Goal: Information Seeking & Learning: Learn about a topic

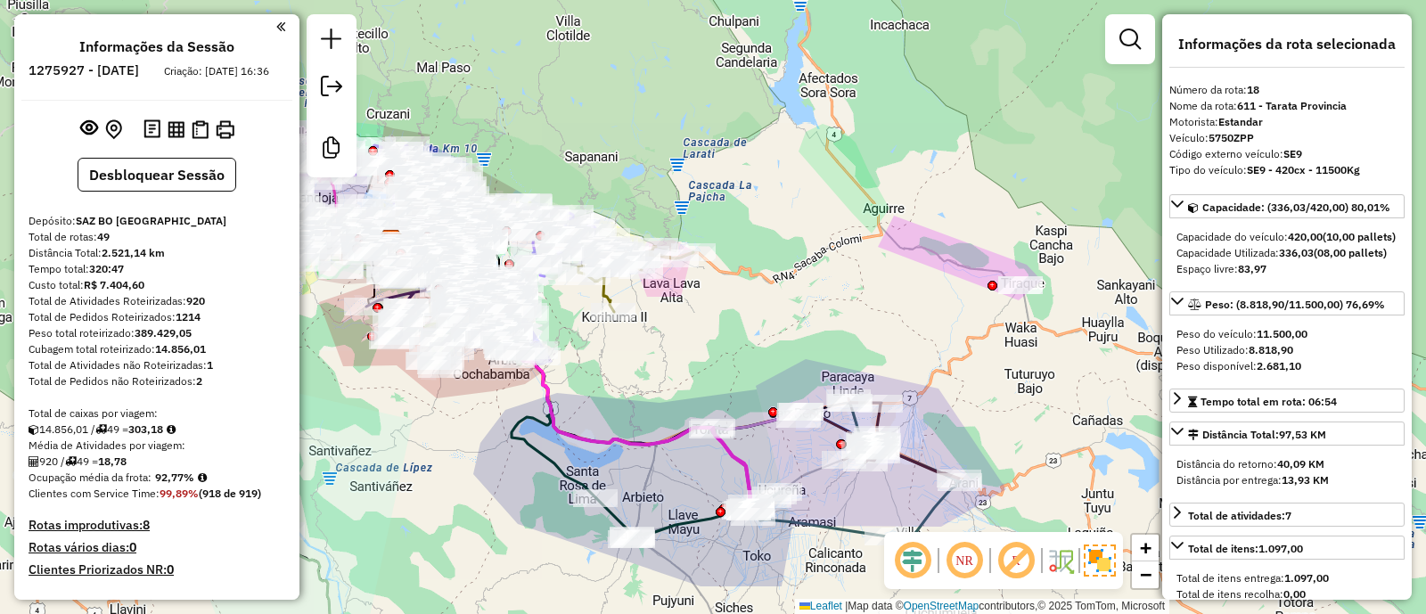
select select "*********"
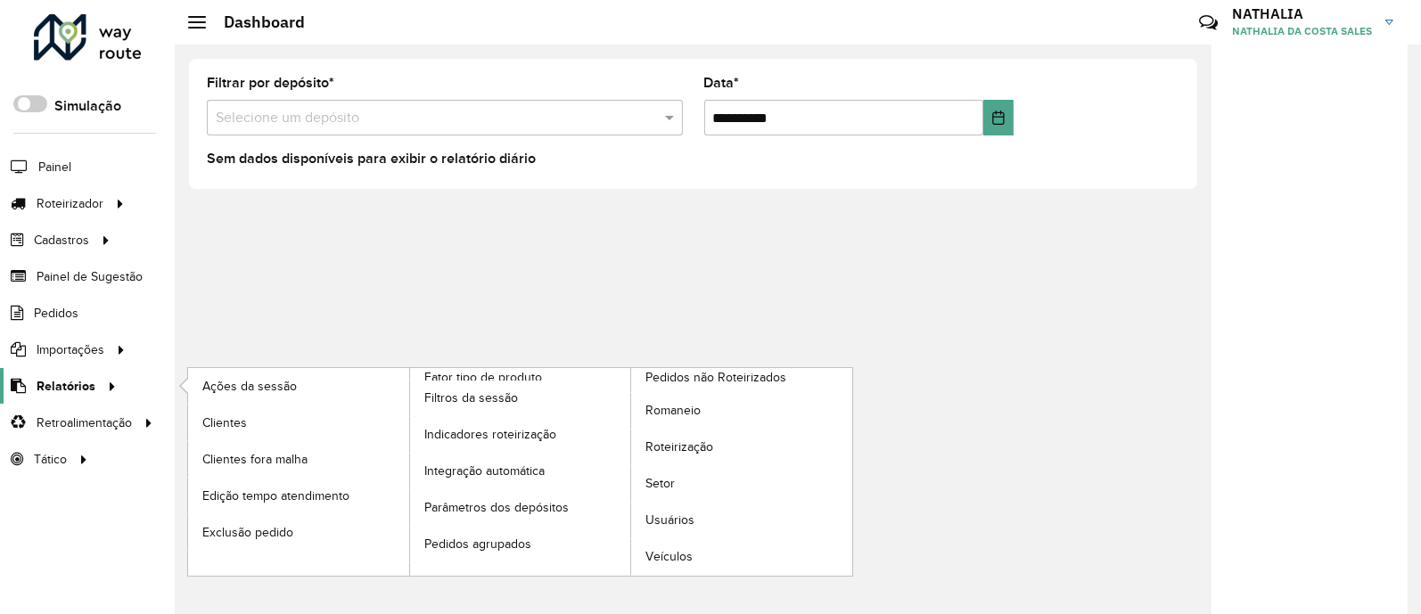
click at [53, 377] on span "Relatórios" at bounding box center [66, 386] width 59 height 19
click at [717, 441] on link "Roteirização" at bounding box center [741, 448] width 221 height 36
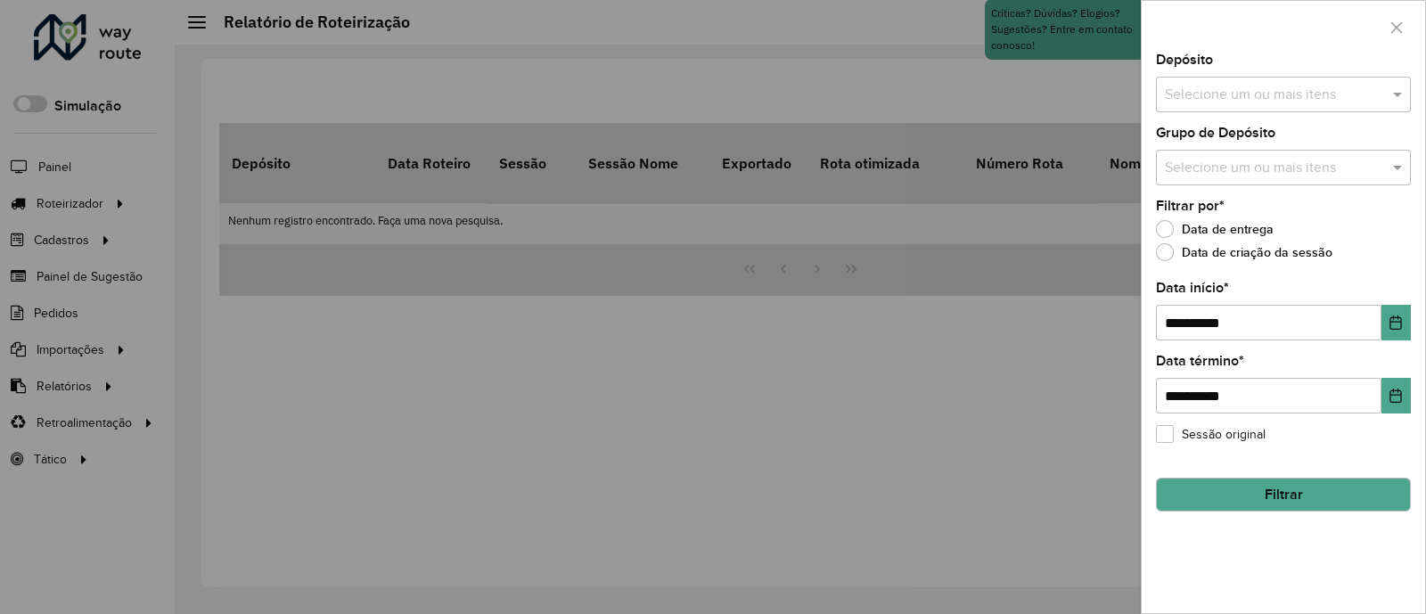
click at [1336, 86] on input "text" at bounding box center [1274, 95] width 228 height 21
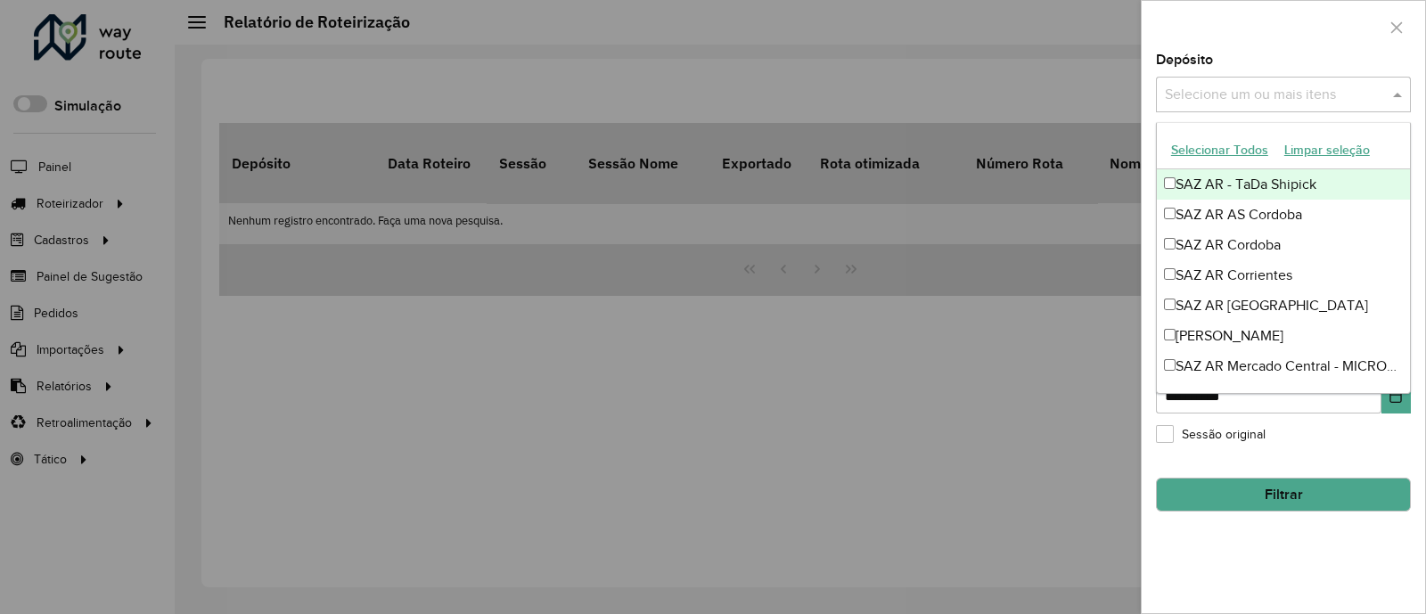
click at [689, 379] on div at bounding box center [713, 307] width 1426 height 614
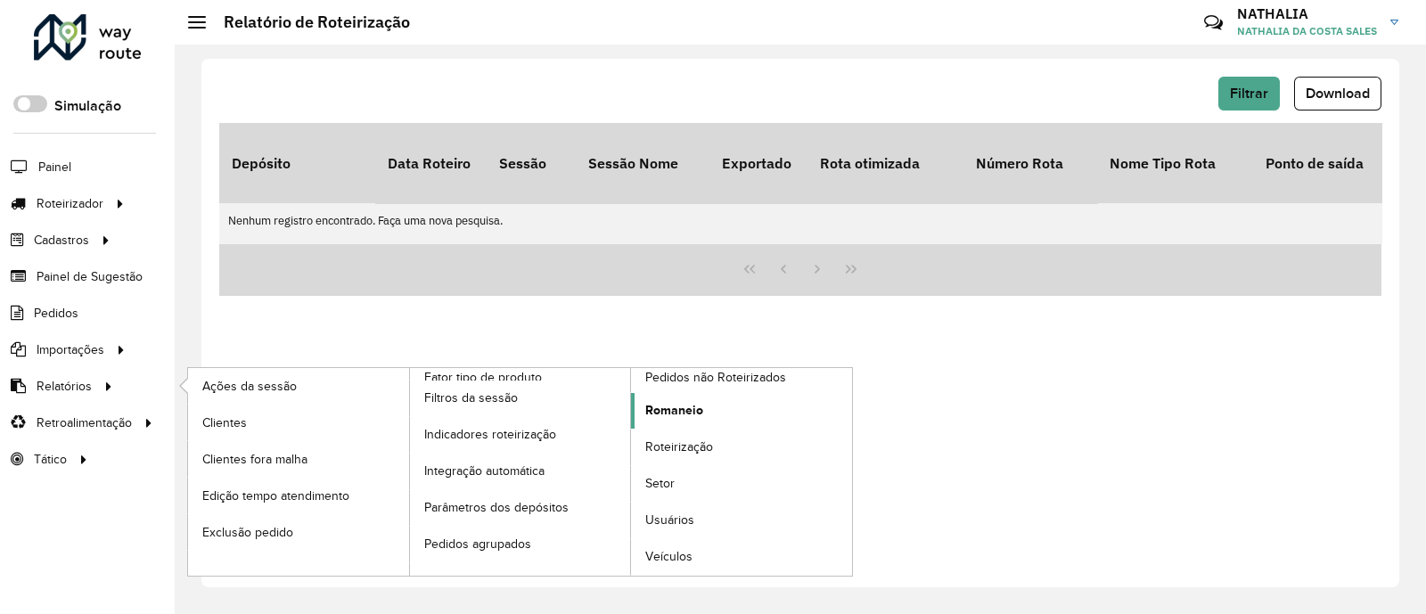
click at [711, 406] on link "Romaneio" at bounding box center [741, 411] width 221 height 36
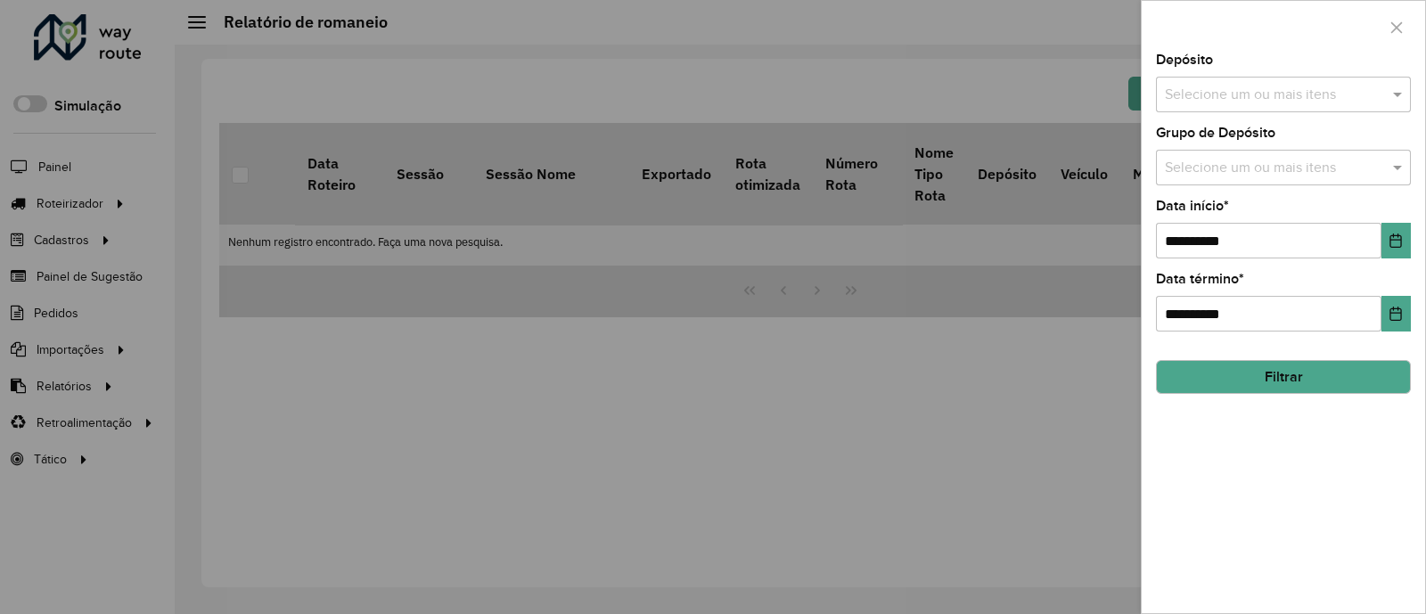
click at [982, 263] on div at bounding box center [713, 307] width 1426 height 614
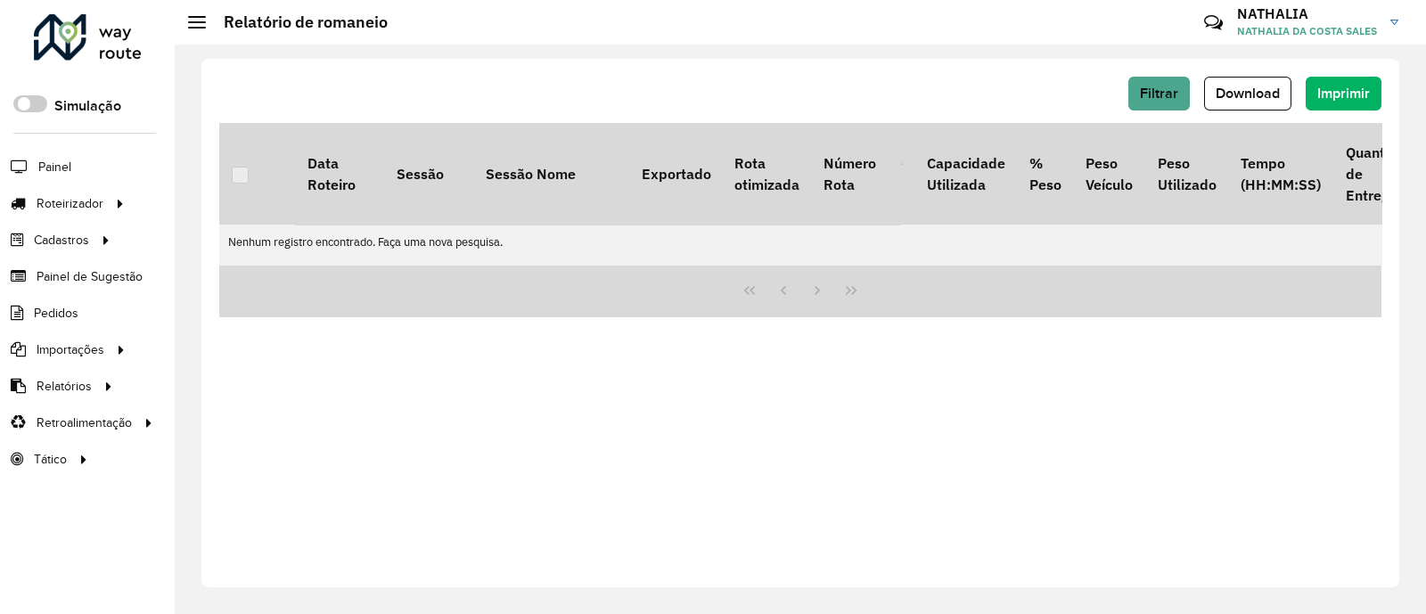
scroll to position [0, 1405]
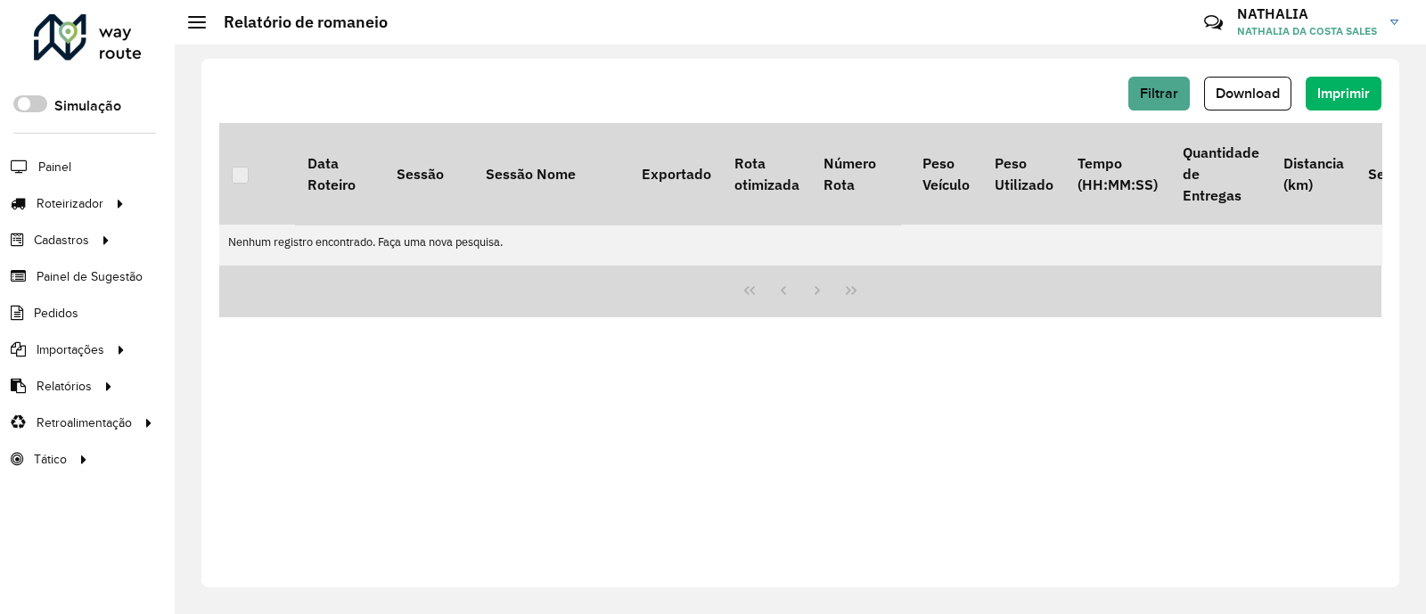
click at [1094, 364] on div "Filtrar Download Imprimir Data Roteiro Sessão Sessão Nome Exportado Rota otimiz…" at bounding box center [800, 323] width 1198 height 528
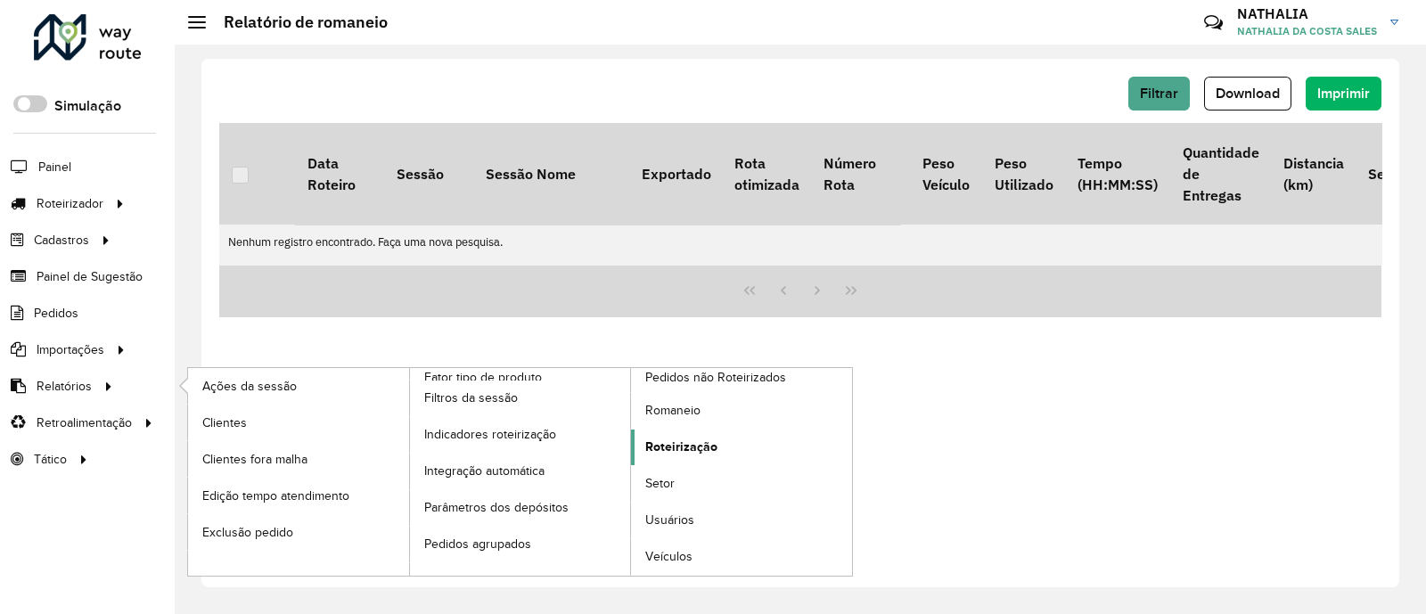
click at [706, 438] on span "Roteirização" at bounding box center [681, 447] width 72 height 19
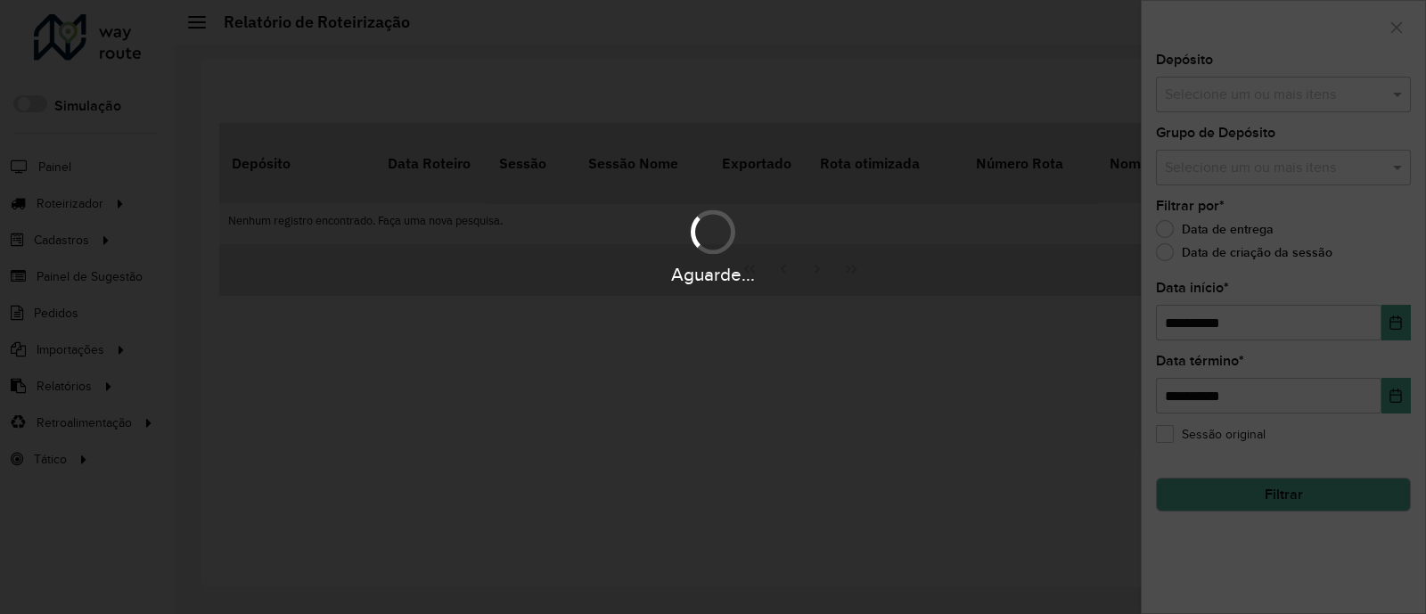
click at [1350, 86] on input "text" at bounding box center [1274, 95] width 228 height 21
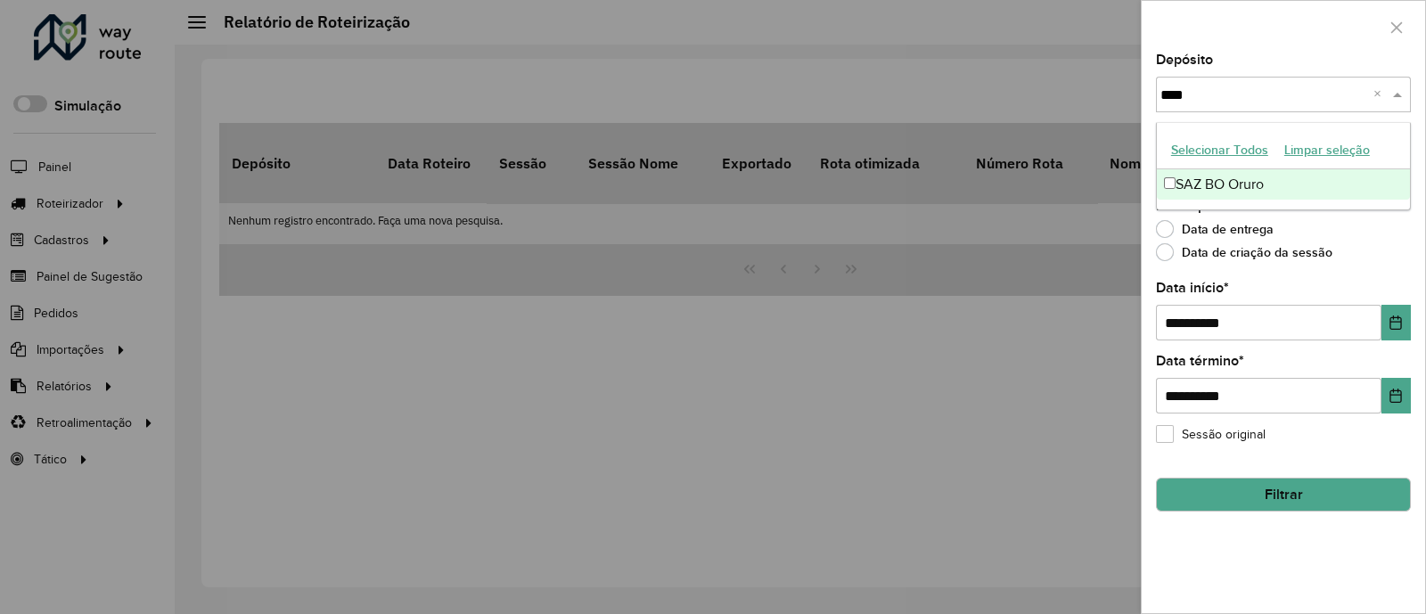
type input "*****"
click at [1314, 177] on div "SAZ BO Oruro" at bounding box center [1283, 184] width 253 height 30
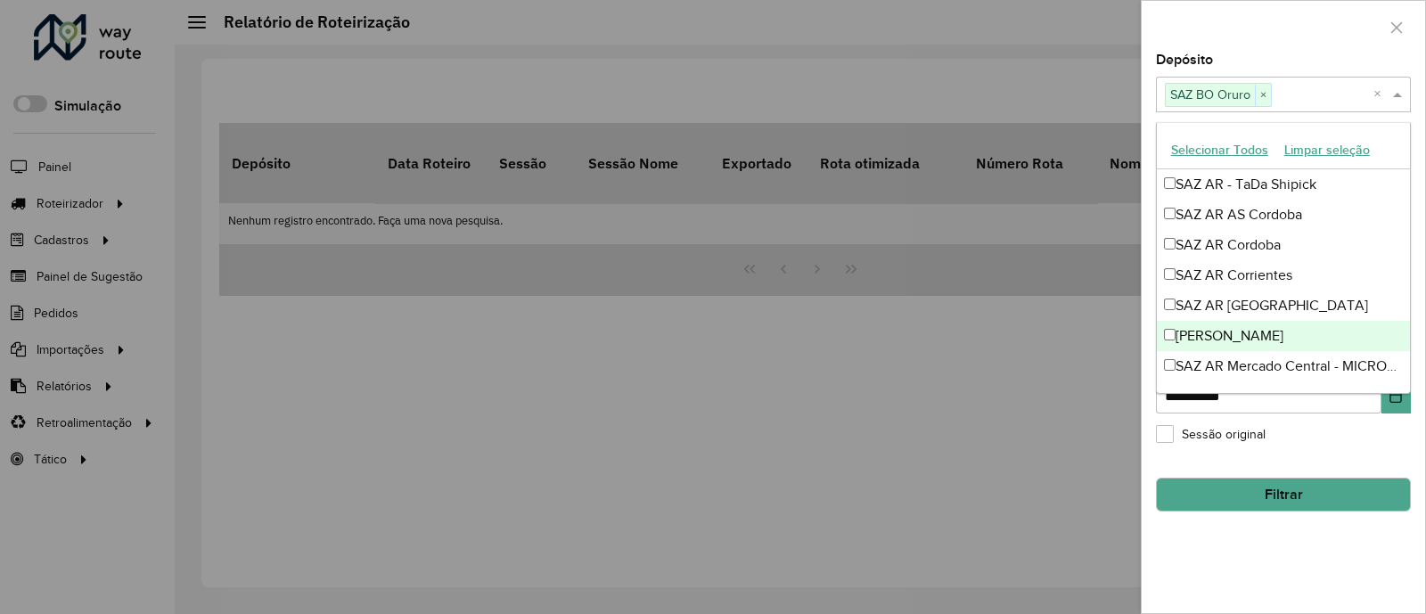
click at [1351, 430] on div "Sessão original" at bounding box center [1283, 438] width 255 height 21
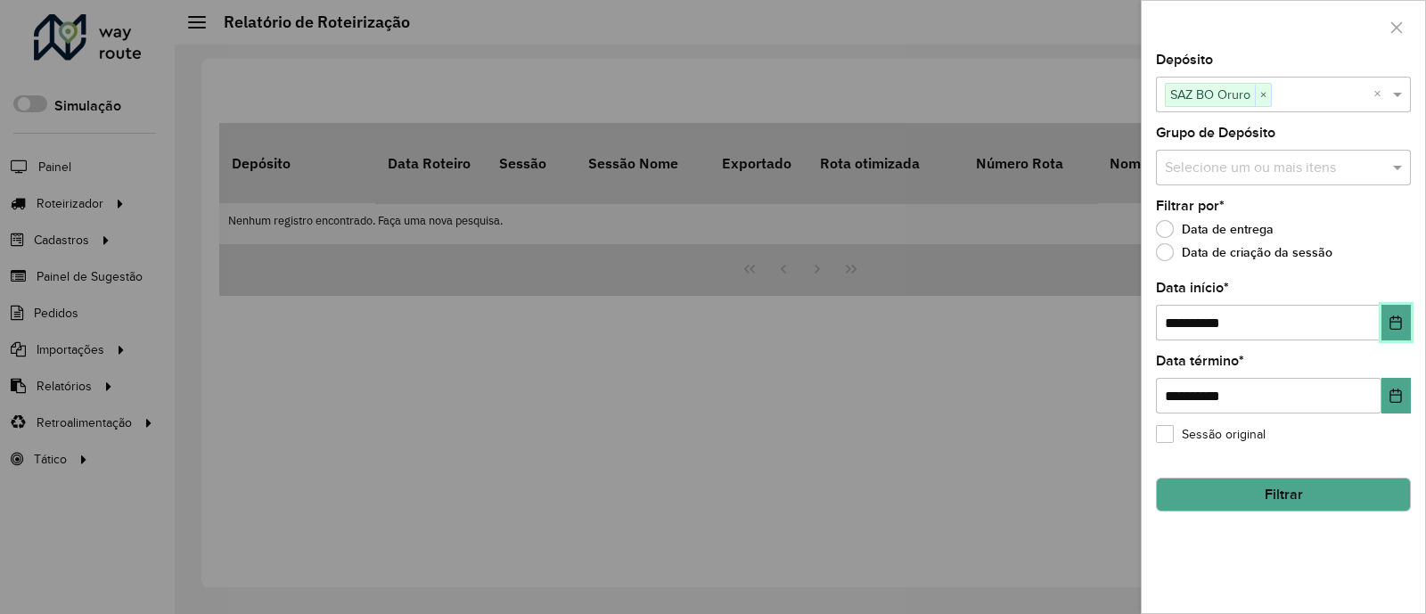
click at [1396, 318] on icon "Choose Date" at bounding box center [1395, 322] width 14 height 14
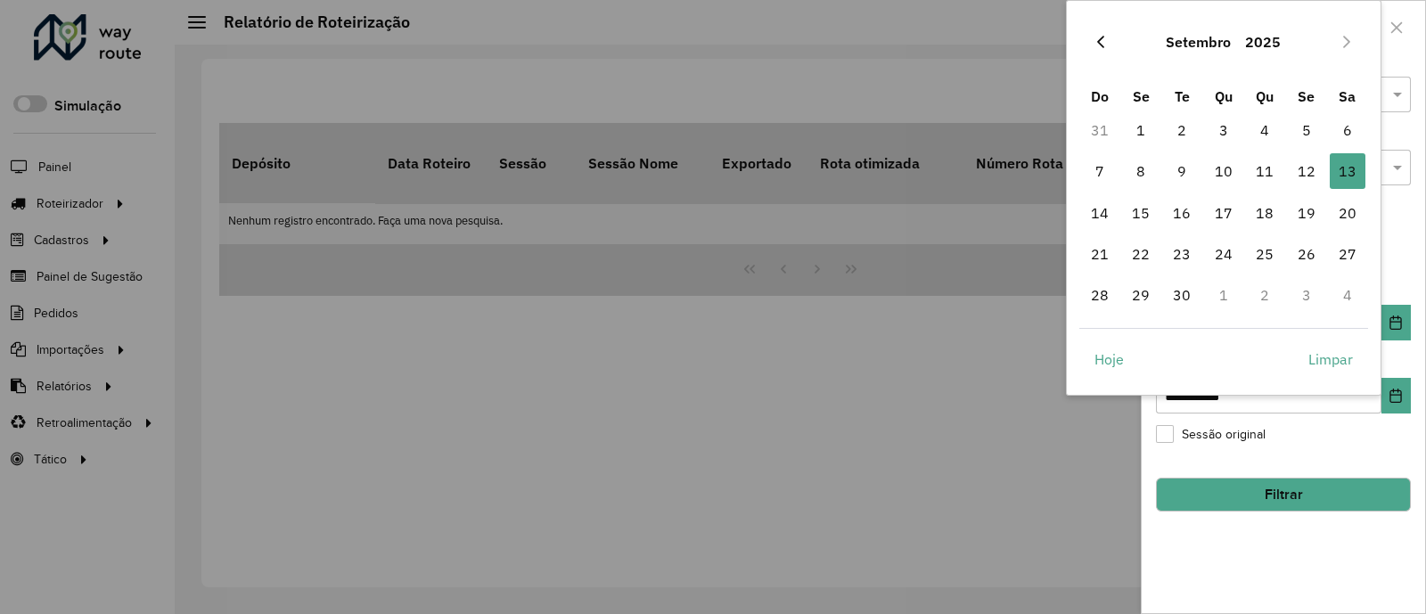
click at [1093, 46] on icon "Previous Month" at bounding box center [1100, 42] width 14 height 14
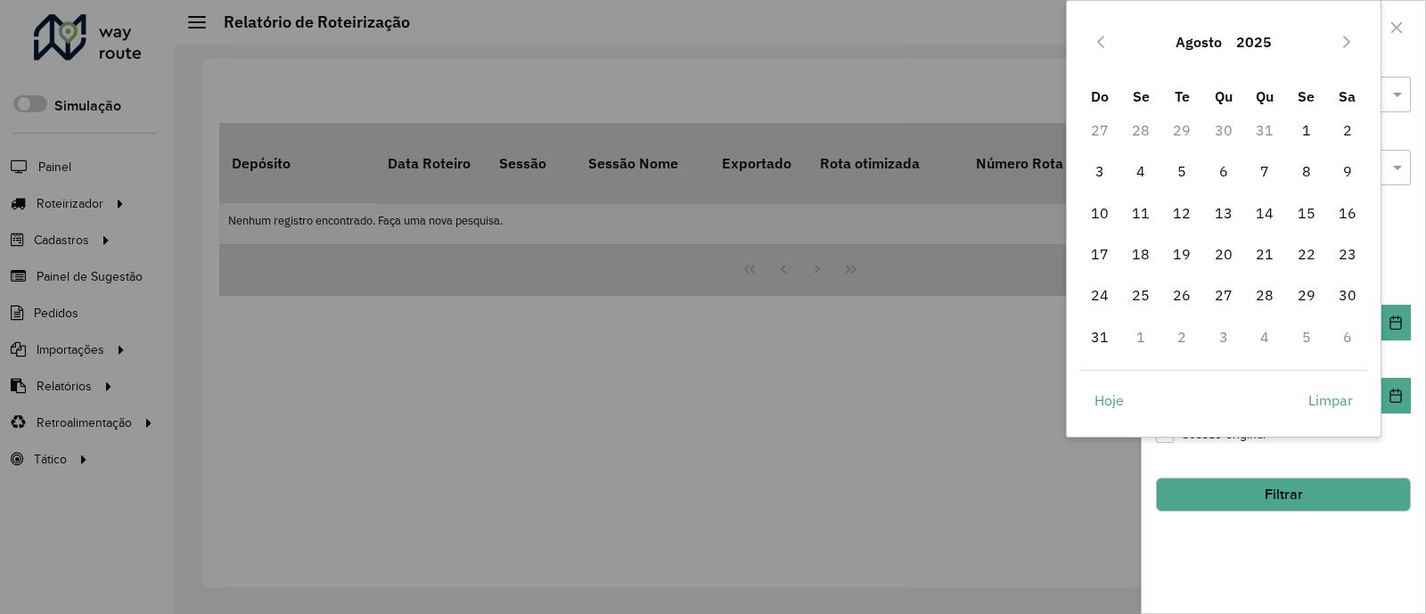
click at [1093, 46] on icon "Previous Month" at bounding box center [1100, 42] width 14 height 14
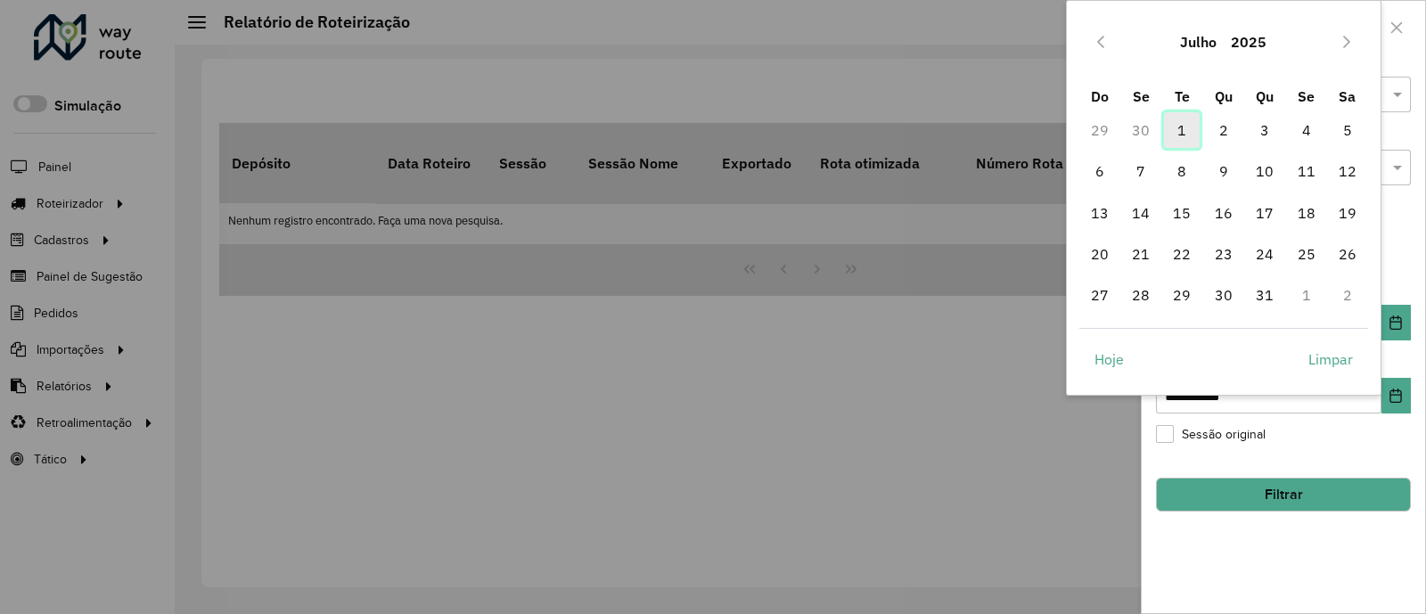
click at [1173, 119] on span "1" at bounding box center [1182, 130] width 36 height 36
type input "**********"
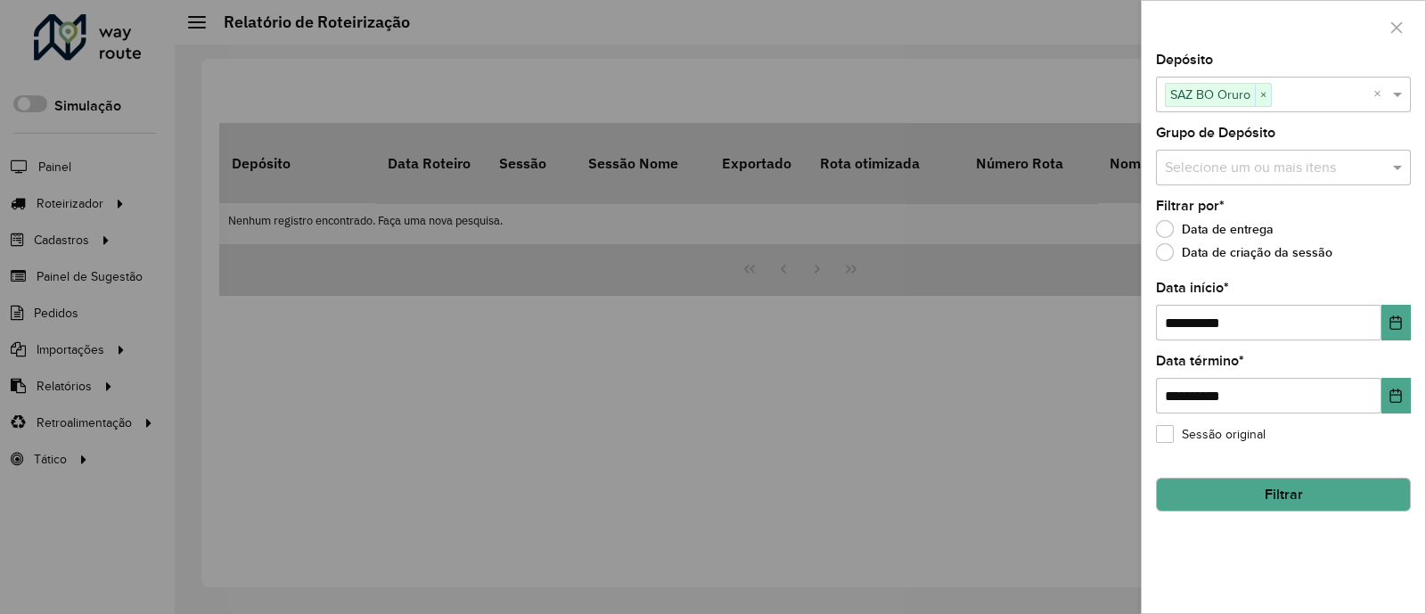
click at [1346, 504] on button "Filtrar" at bounding box center [1283, 495] width 255 height 34
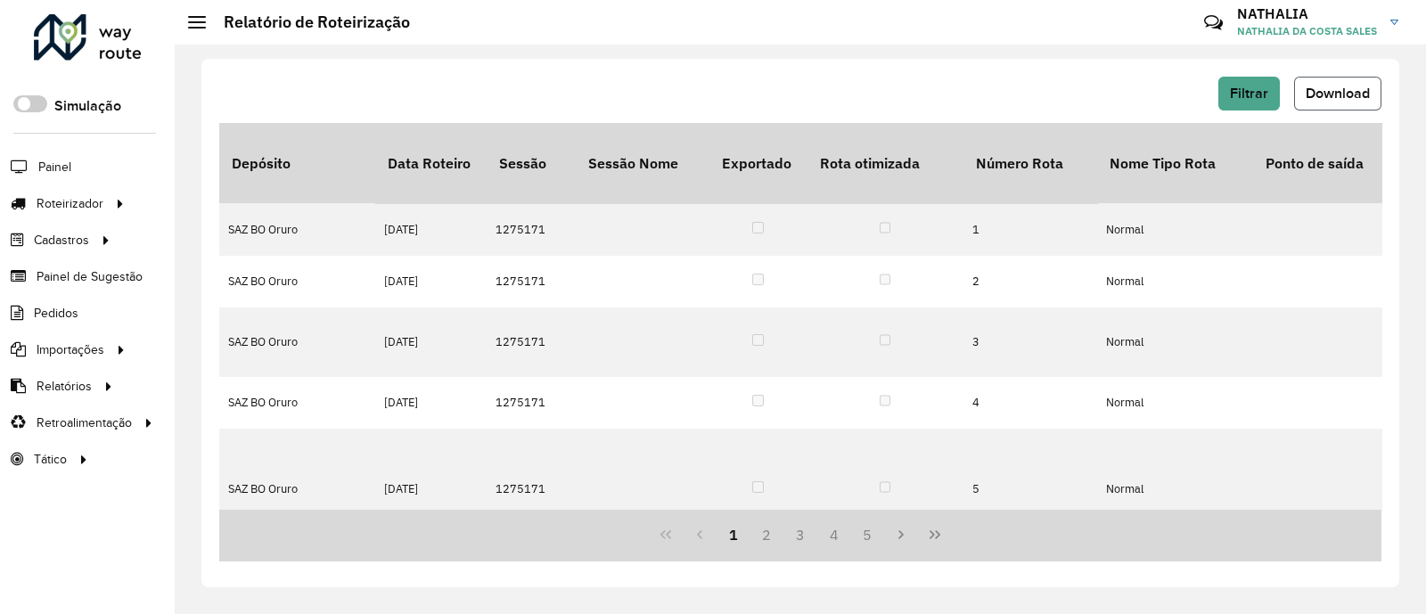
click at [1323, 90] on span "Download" at bounding box center [1338, 93] width 64 height 15
click at [1239, 87] on span "Filtrar" at bounding box center [1249, 93] width 38 height 15
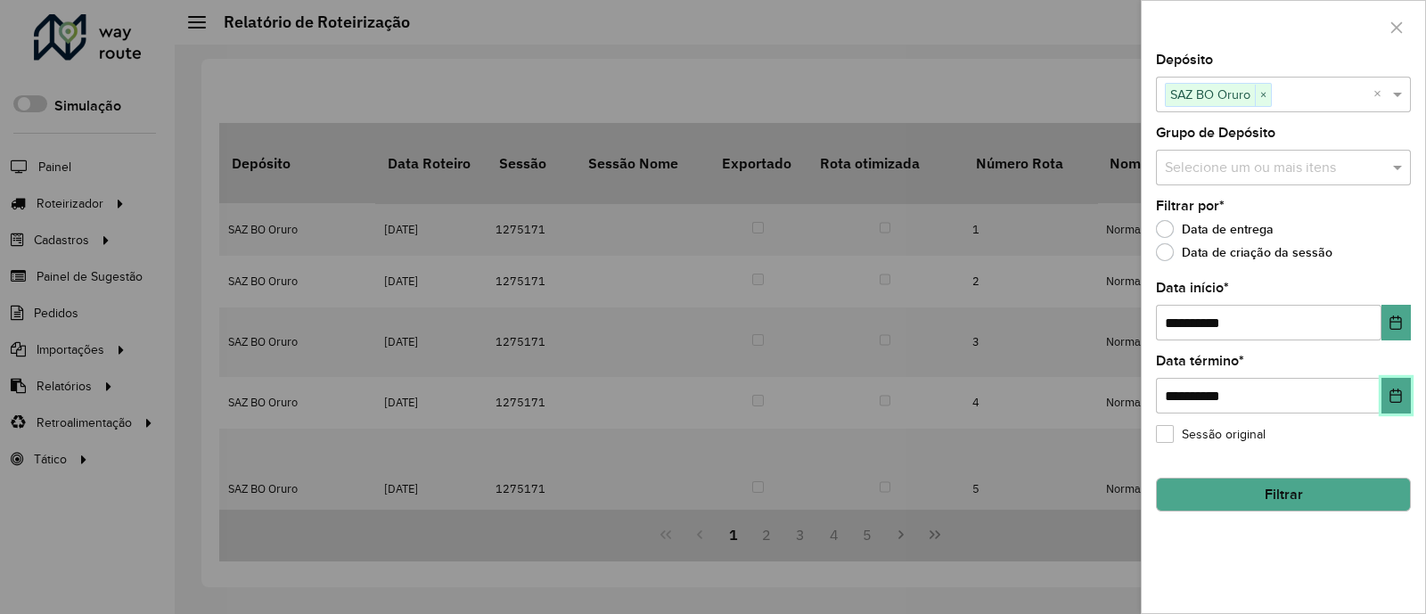
click at [1392, 390] on icon "Choose Date" at bounding box center [1395, 396] width 14 height 14
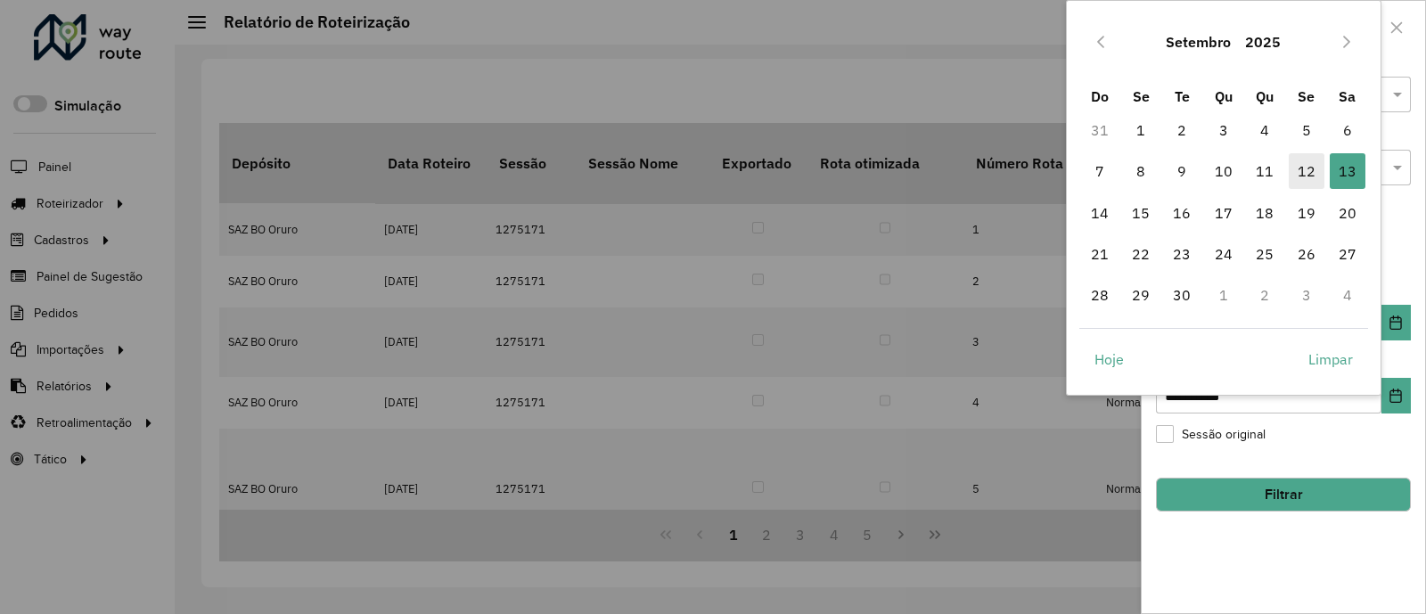
click at [1310, 170] on span "12" at bounding box center [1307, 171] width 36 height 36
type input "**********"
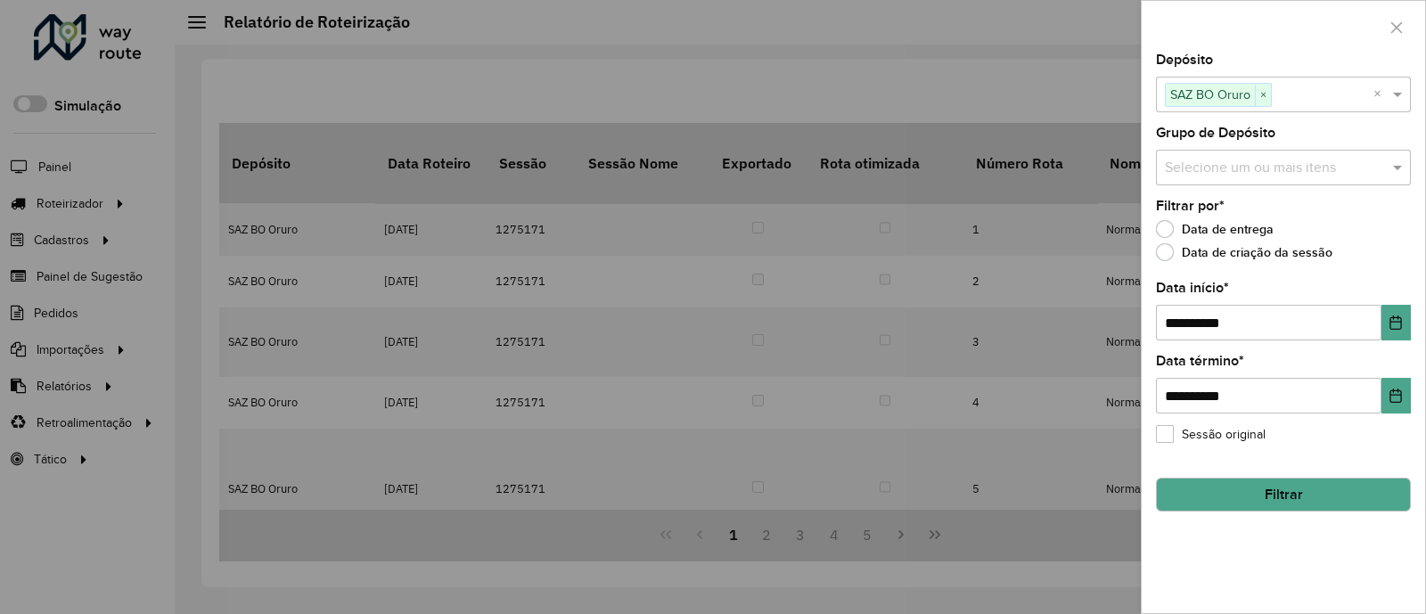
click at [1295, 503] on button "Filtrar" at bounding box center [1283, 495] width 255 height 34
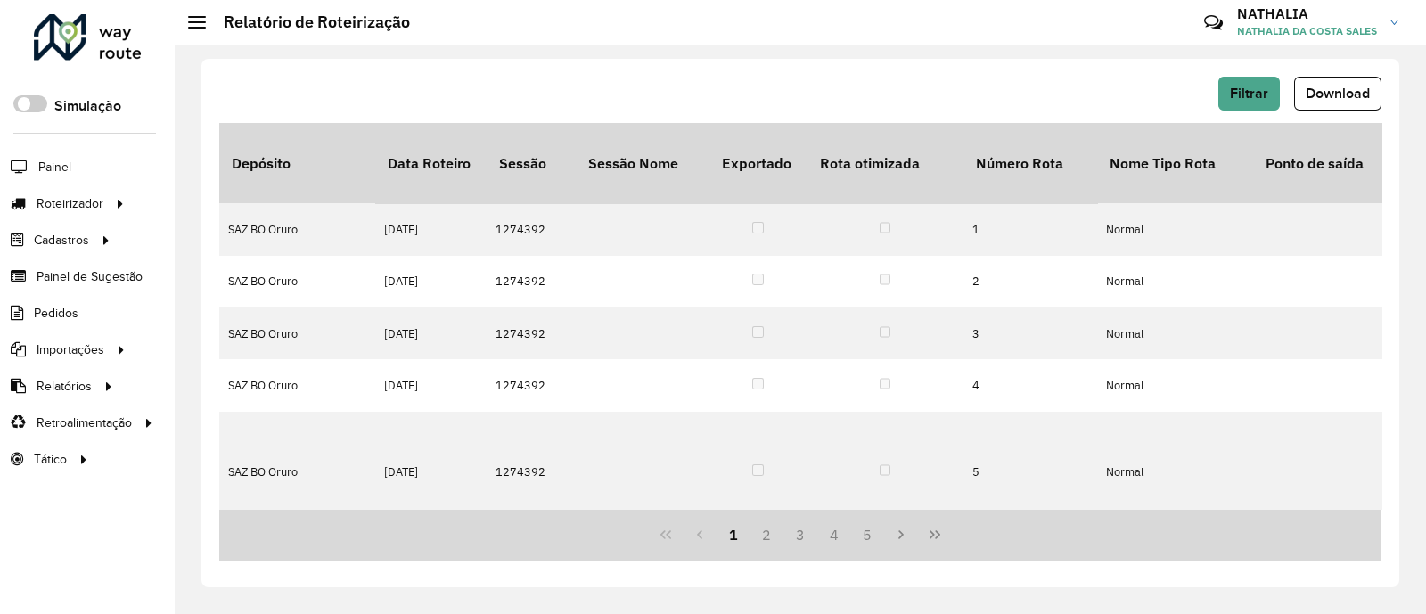
click at [1348, 69] on div "Filtrar Download Depósito Data Roteiro Sessão Sessão Nome Exportado Rota otimiz…" at bounding box center [800, 323] width 1198 height 528
click at [1349, 94] on span "Download" at bounding box center [1338, 93] width 64 height 15
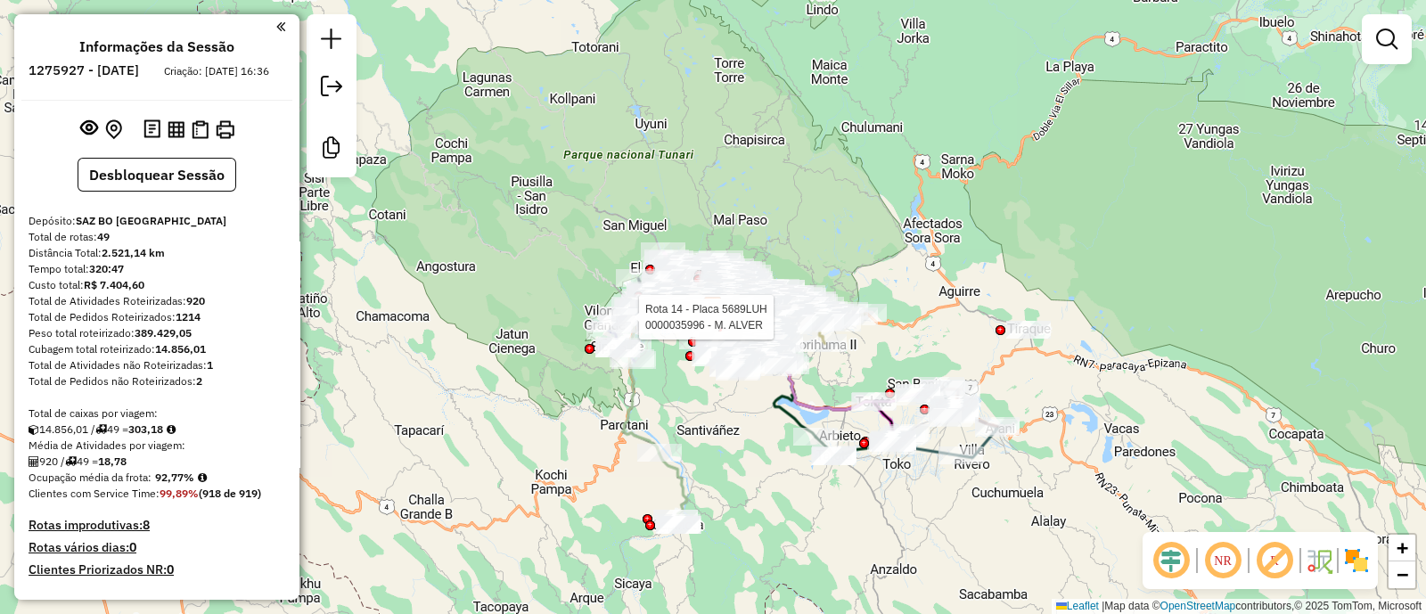
click at [600, 231] on div "Rota 14 - Placa 5689LUH 0000899841 - T. Maribel Rota 14 - Placa 5689LUH 0000035…" at bounding box center [713, 307] width 1426 height 614
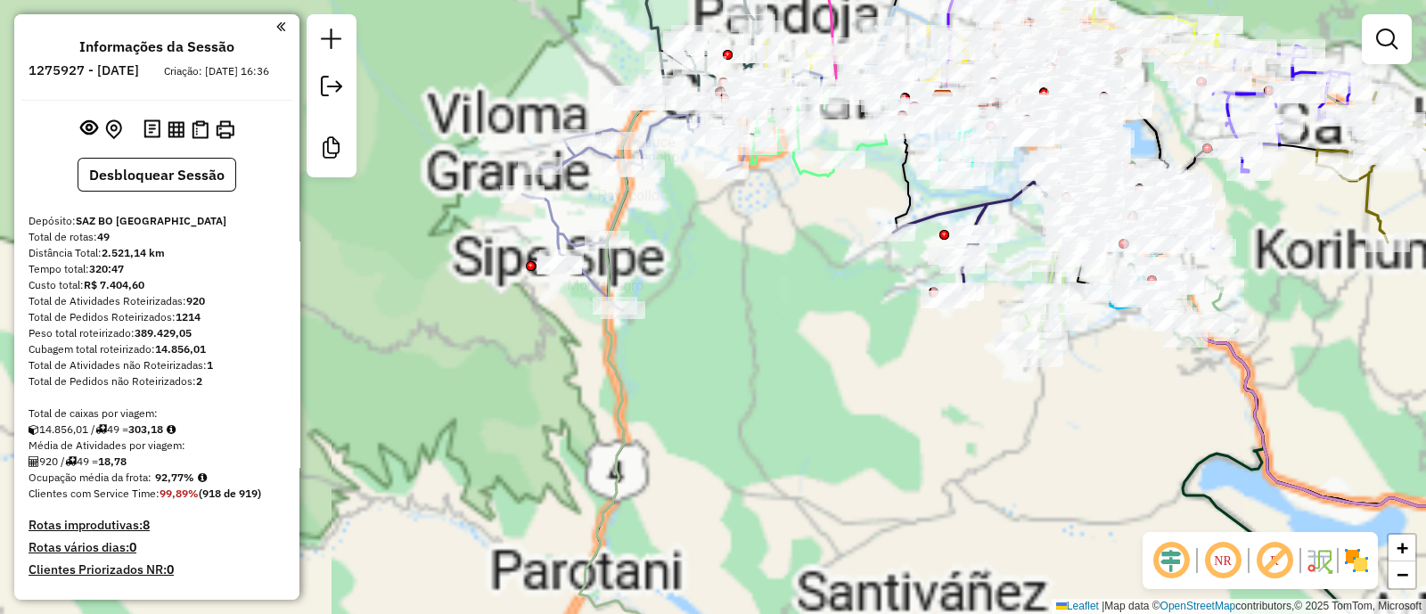
click at [599, 335] on icon at bounding box center [762, 381] width 367 height 587
select select "**********"
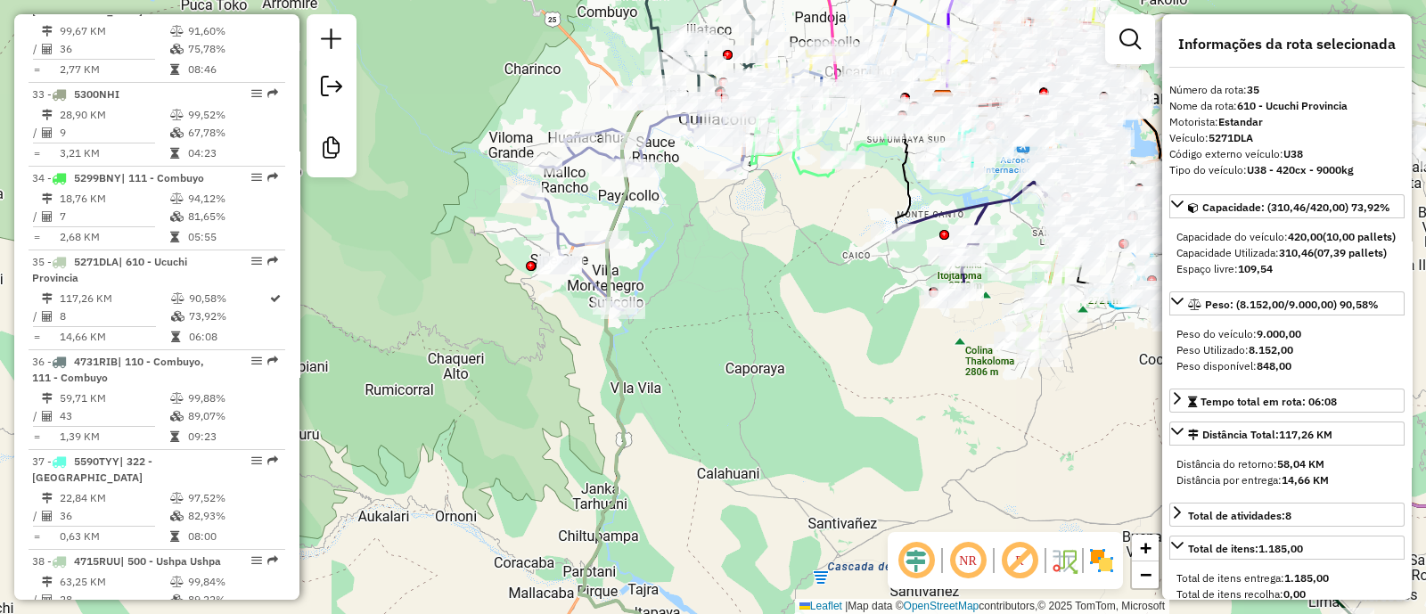
scroll to position [3908, 0]
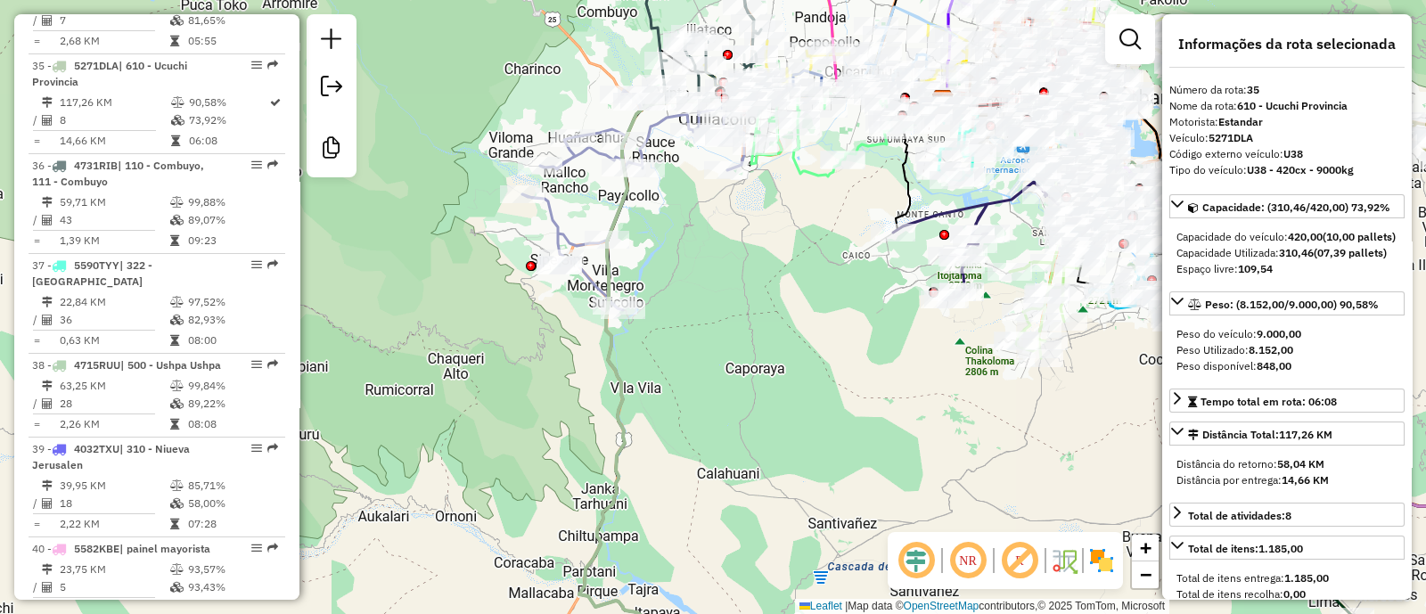
click at [566, 216] on div "Janela de atendimento Grade de atendimento Capacidade Transportadoras Veículos …" at bounding box center [713, 307] width 1426 height 614
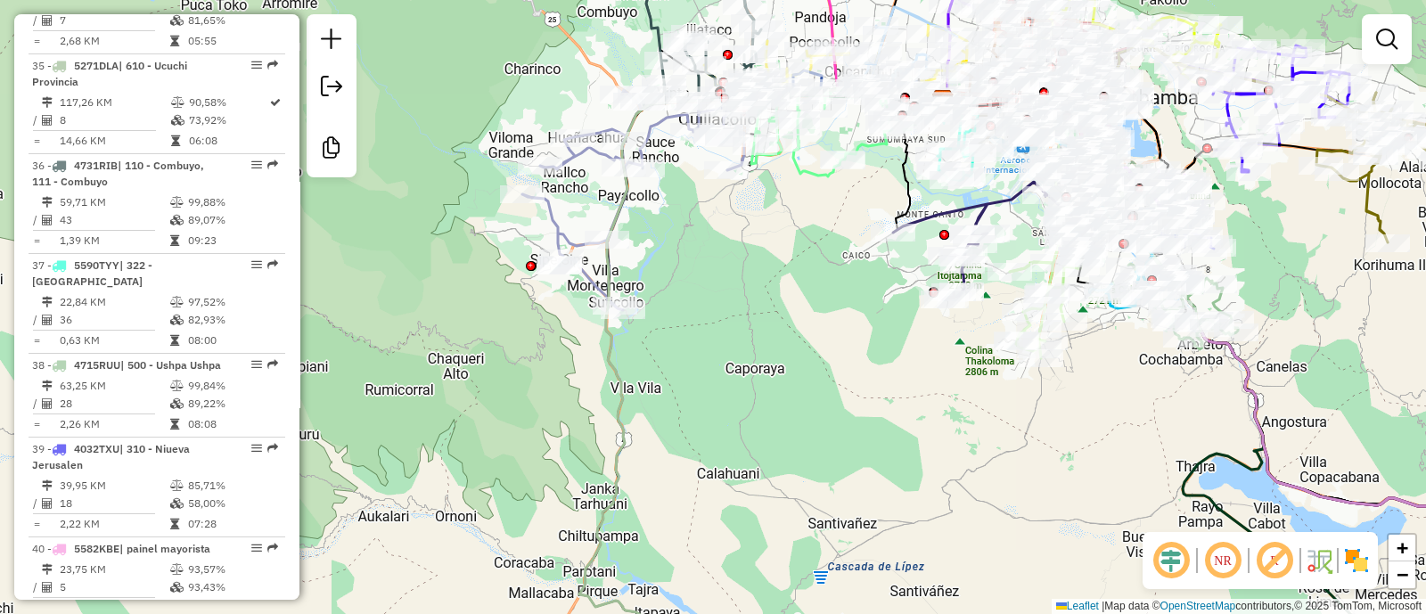
click at [548, 225] on icon at bounding box center [633, 200] width 222 height 219
select select "**********"
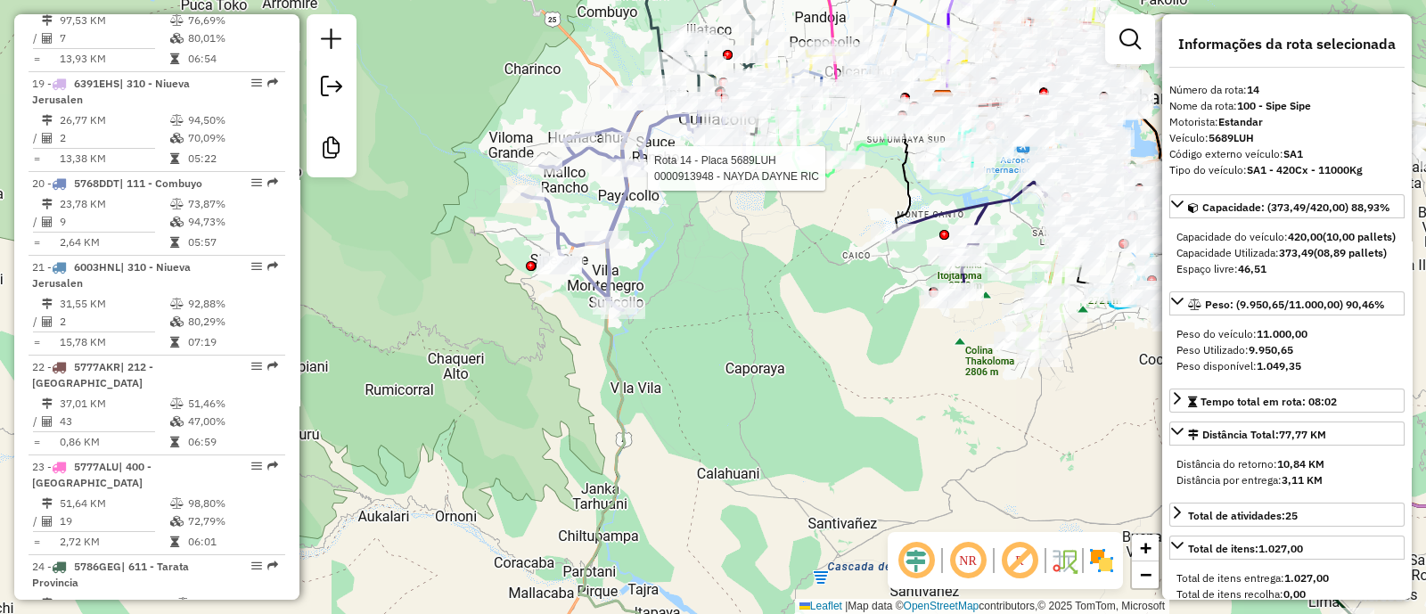
scroll to position [1929, 0]
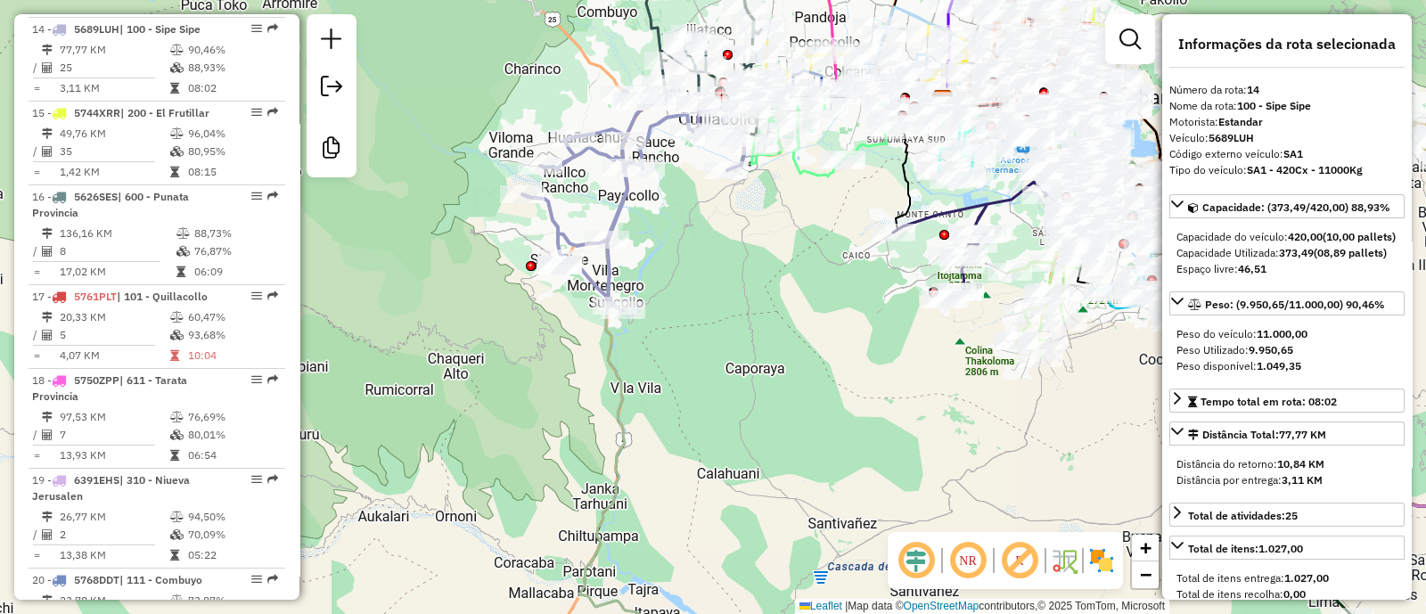
click at [624, 201] on icon at bounding box center [633, 200] width 222 height 219
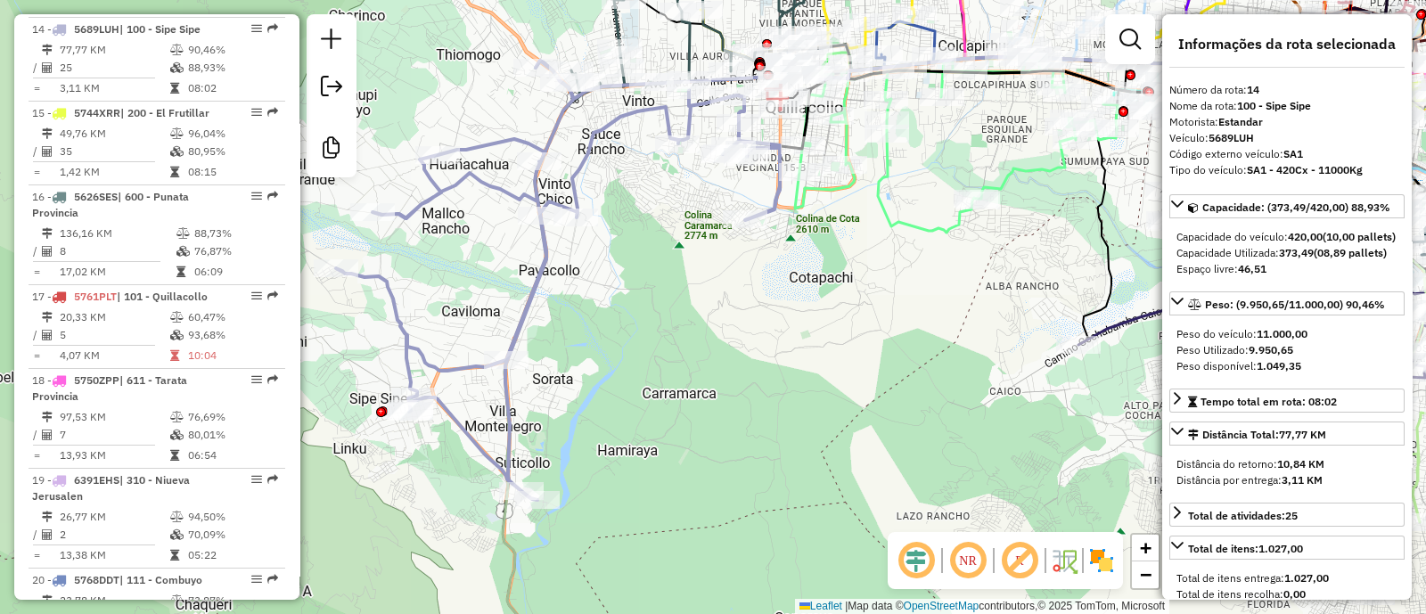
click at [933, 216] on div "Rota 48 - Placa 6430RIG 0000905536 - [PERSON_NAME] SA Rota 48 - Placa 6430RIG 0…" at bounding box center [713, 307] width 1426 height 614
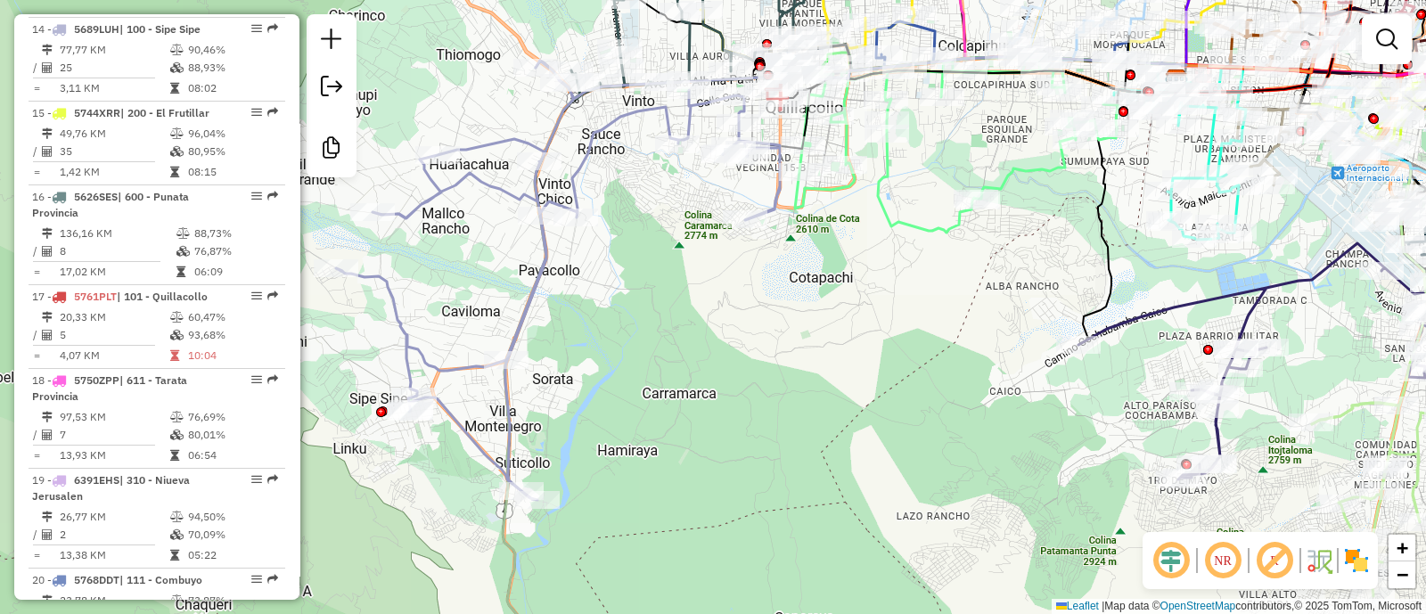
click at [930, 230] on icon at bounding box center [956, 146] width 323 height 174
select select "**********"
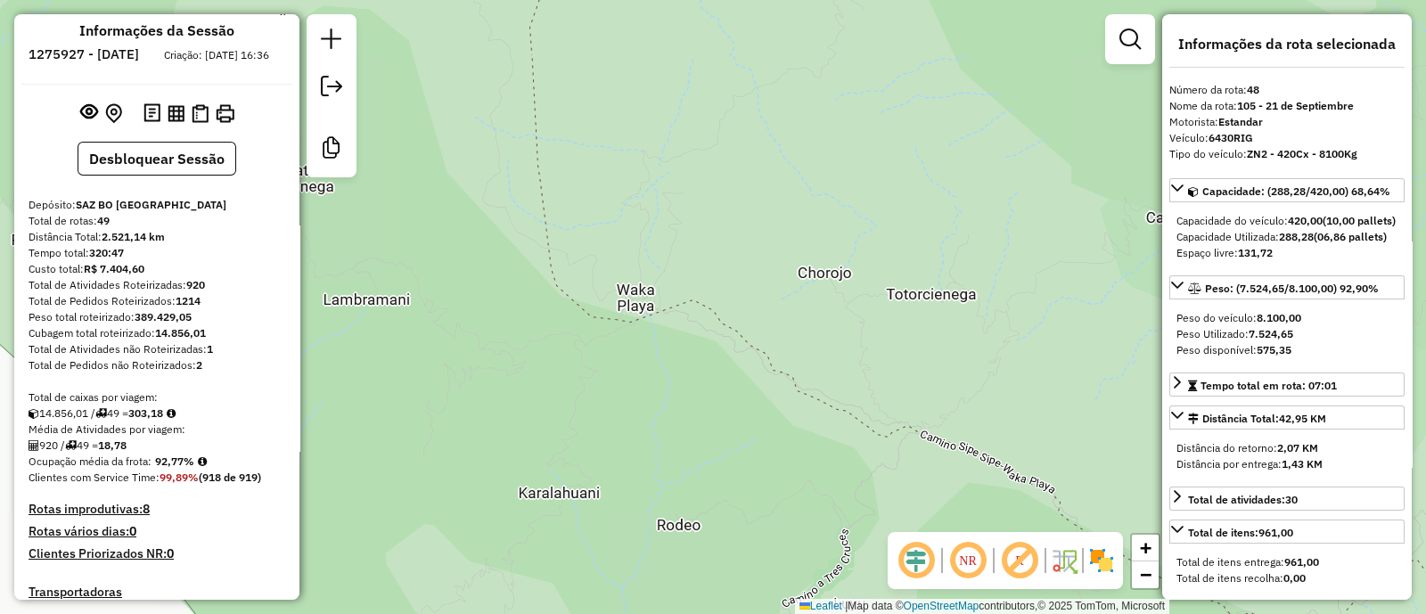
scroll to position [0, 0]
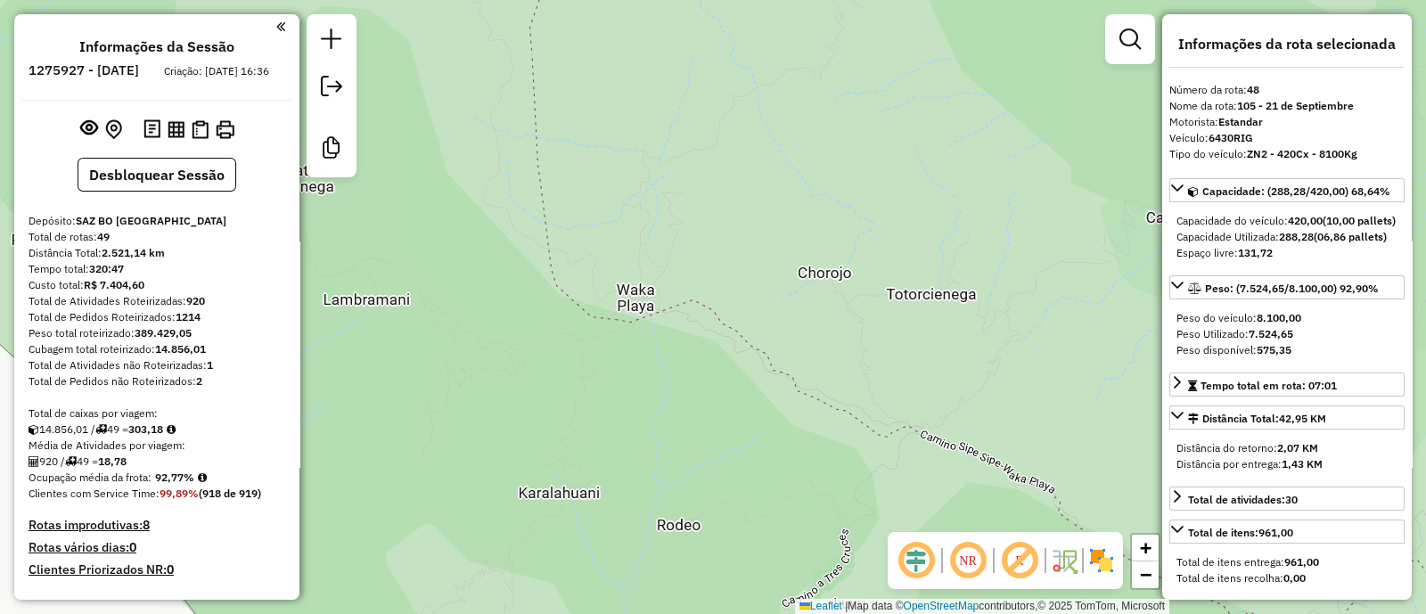
click at [149, 436] on strong "303,18" at bounding box center [145, 428] width 35 height 13
click at [178, 484] on strong "92,77%" at bounding box center [174, 477] width 39 height 13
click at [602, 327] on div "Janela de atendimento Grade de atendimento Capacidade Transportadoras Veículos …" at bounding box center [713, 307] width 1426 height 614
